Goal: Navigation & Orientation: Find specific page/section

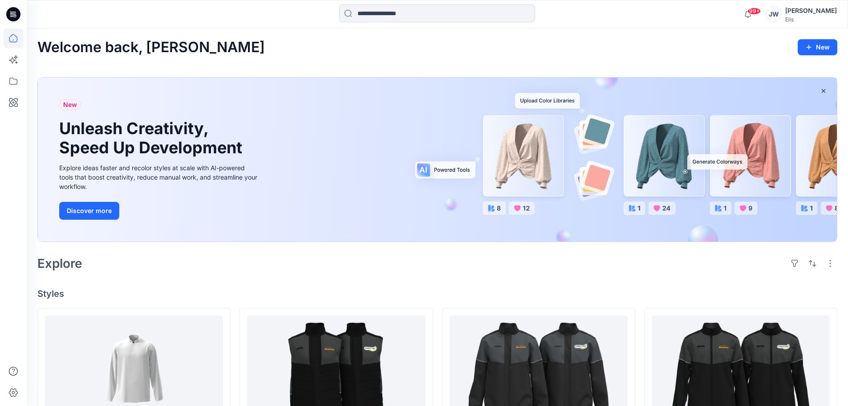
scroll to position [225, 0]
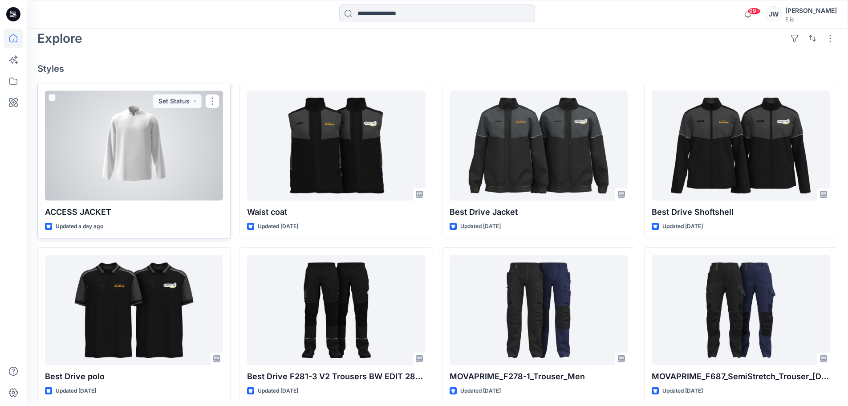
click at [156, 142] on div at bounding box center [134, 145] width 178 height 110
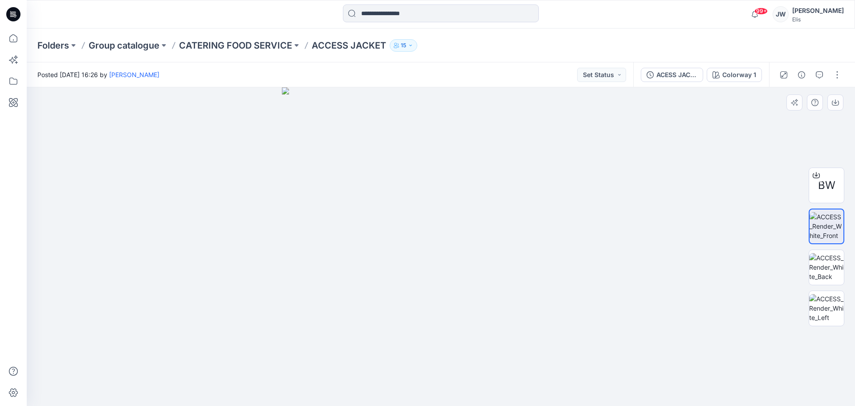
drag, startPoint x: 406, startPoint y: 254, endPoint x: 522, endPoint y: 255, distance: 116.2
click at [522, 255] on img at bounding box center [441, 246] width 318 height 318
click at [838, 272] on img at bounding box center [826, 267] width 35 height 28
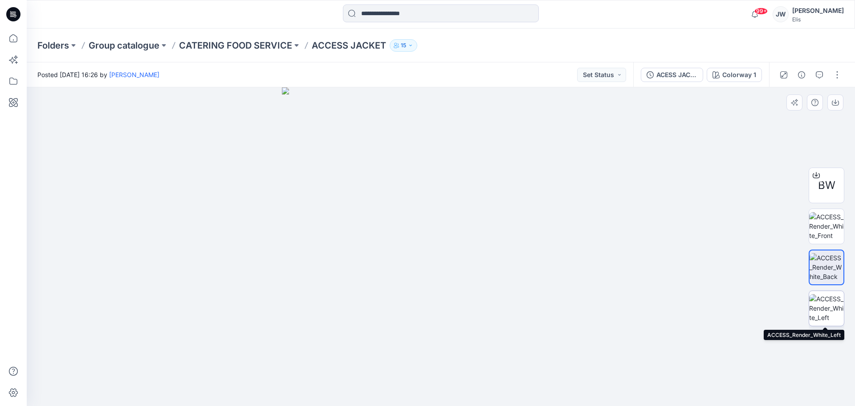
click at [830, 303] on img at bounding box center [826, 308] width 35 height 28
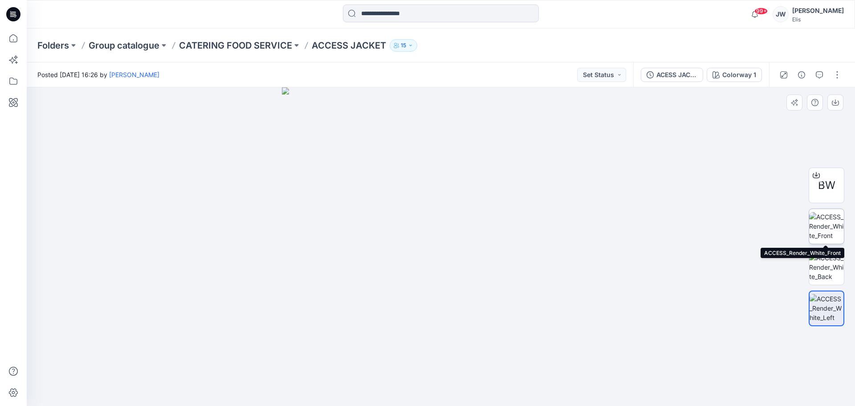
click at [823, 225] on img at bounding box center [826, 226] width 35 height 28
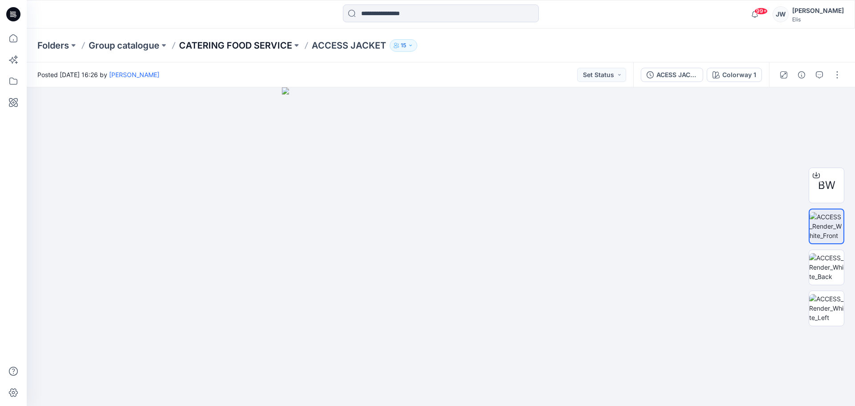
click at [234, 43] on p "CATERING FOOD SERVICE" at bounding box center [235, 45] width 113 height 12
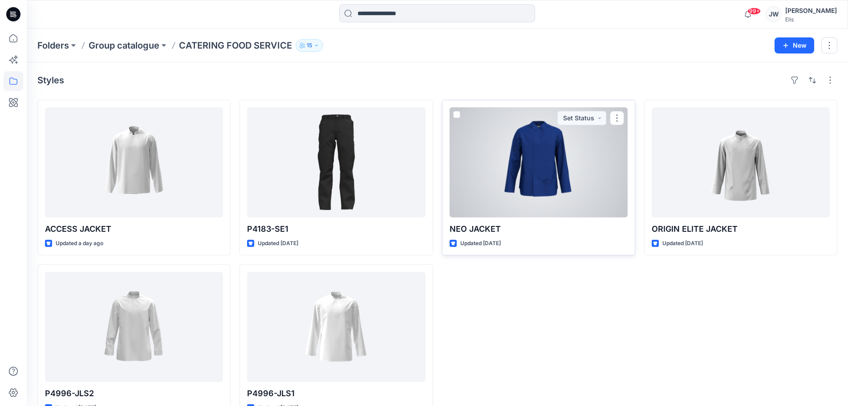
click at [546, 187] on div at bounding box center [539, 162] width 178 height 110
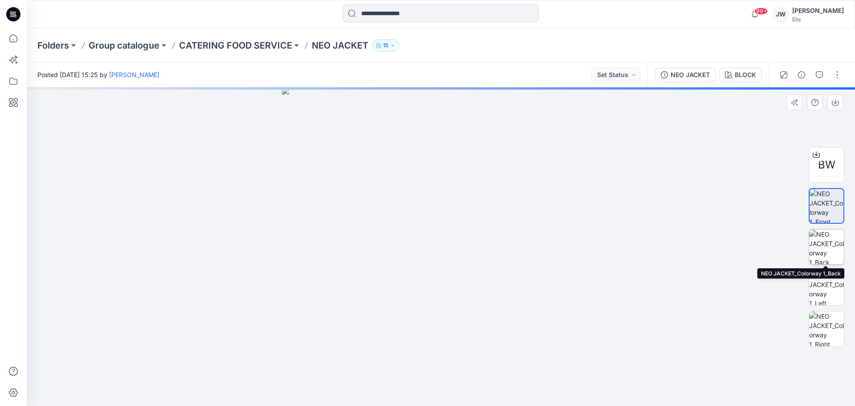
click at [829, 245] on img at bounding box center [826, 246] width 35 height 35
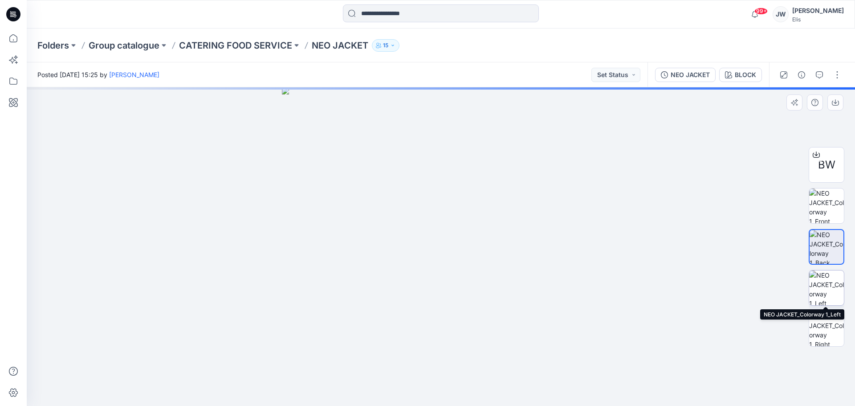
click at [837, 297] on img at bounding box center [826, 287] width 35 height 35
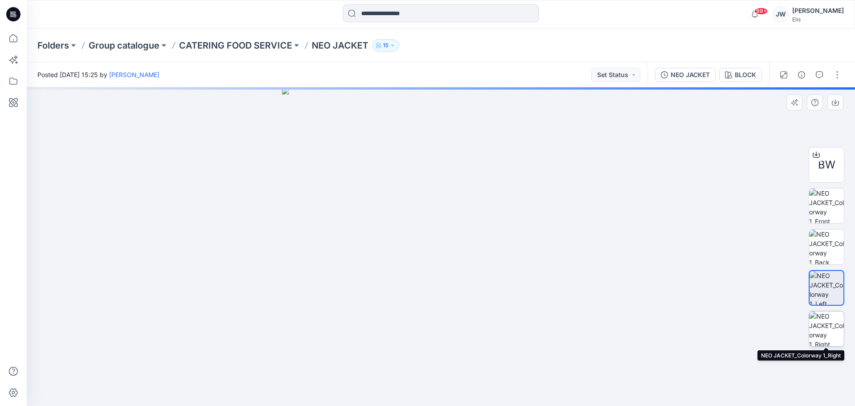
click at [839, 321] on img at bounding box center [826, 328] width 35 height 35
